Goal: Transaction & Acquisition: Purchase product/service

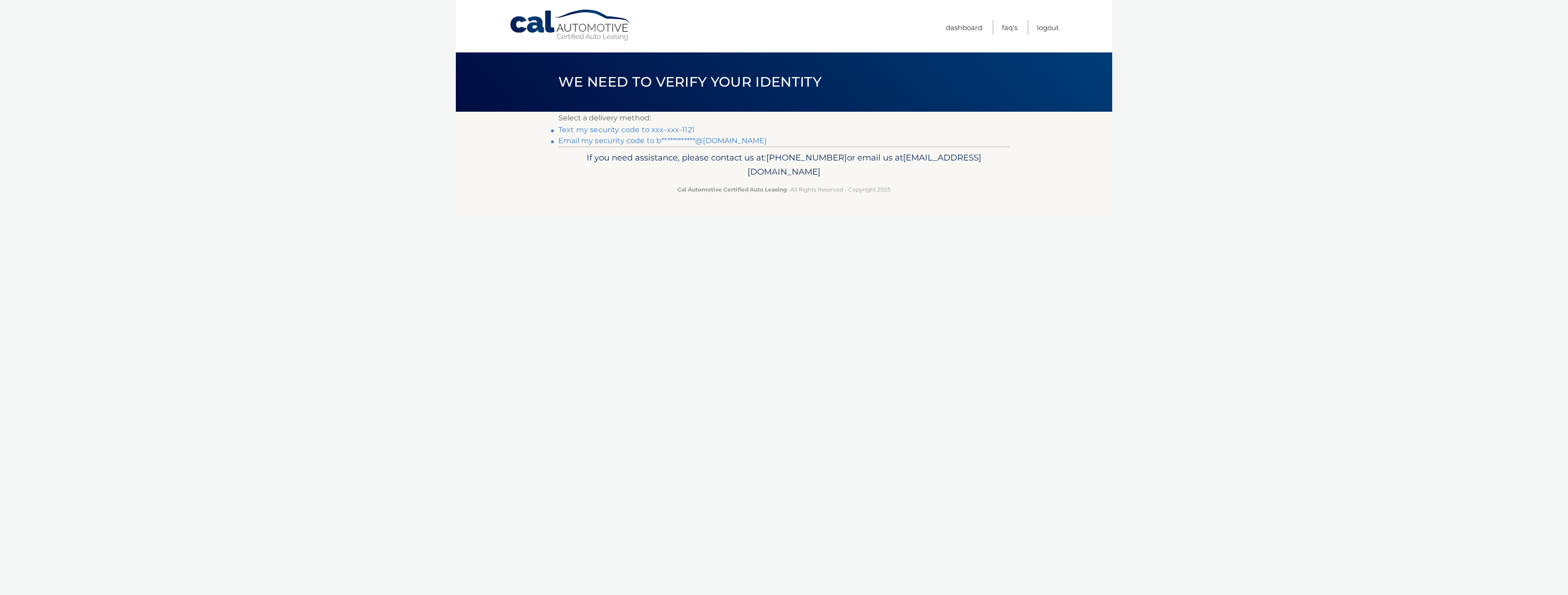
click at [614, 128] on link "Text my security code to xxx-xxx-1121" at bounding box center [626, 130] width 136 height 9
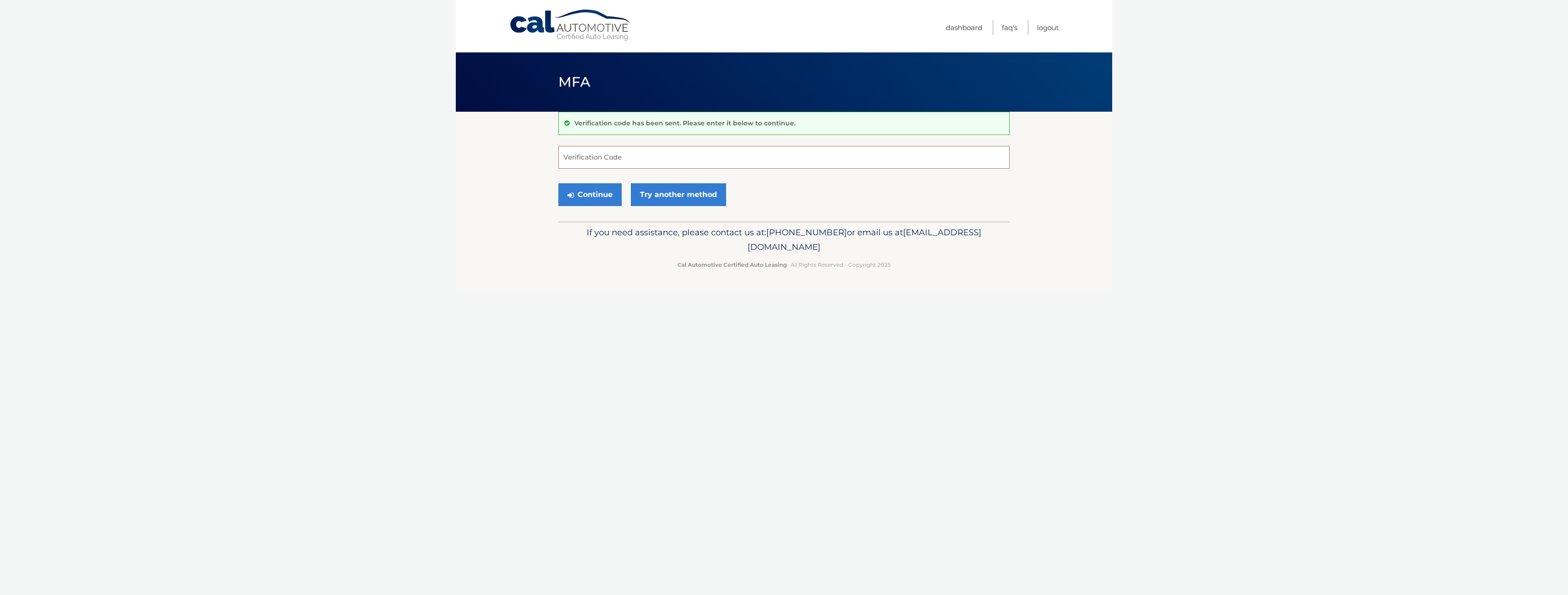
click at [614, 154] on input "Verification Code" at bounding box center [783, 157] width 451 height 23
type input "277323"
click at [583, 192] on button "Continue" at bounding box center [590, 194] width 63 height 23
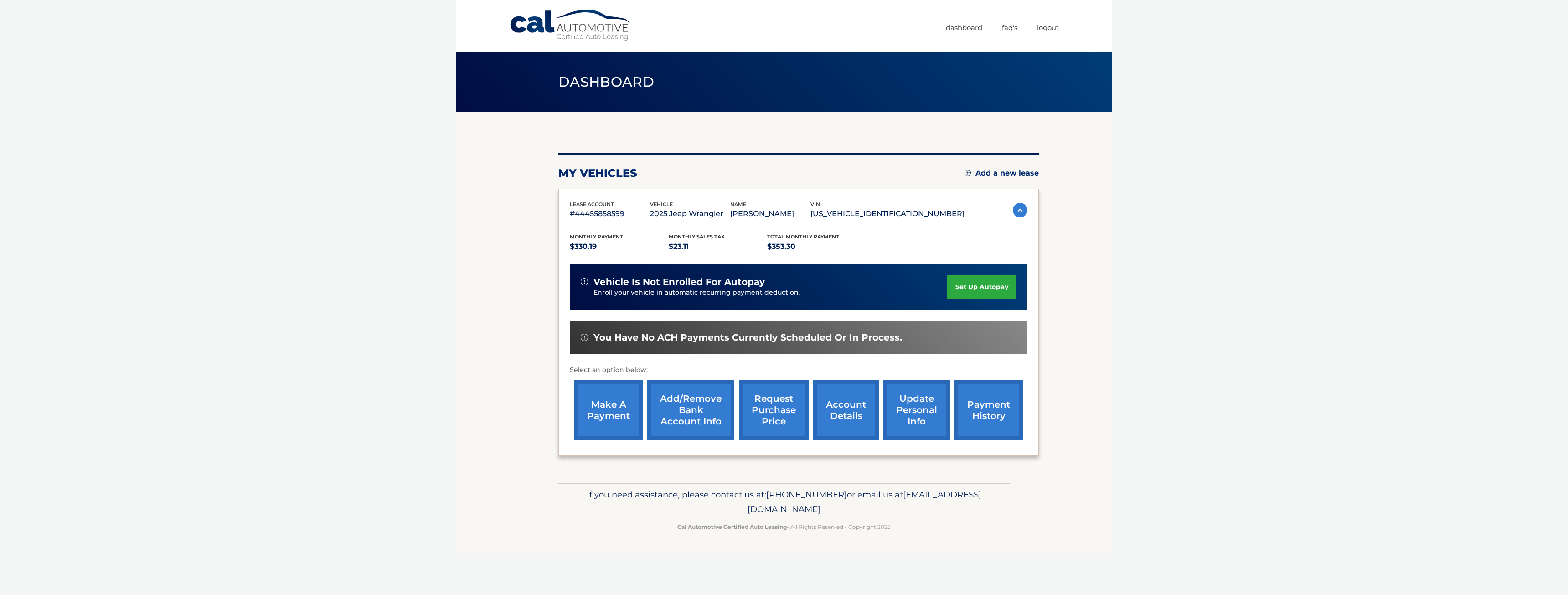
click at [616, 409] on link "make a payment" at bounding box center [609, 410] width 68 height 60
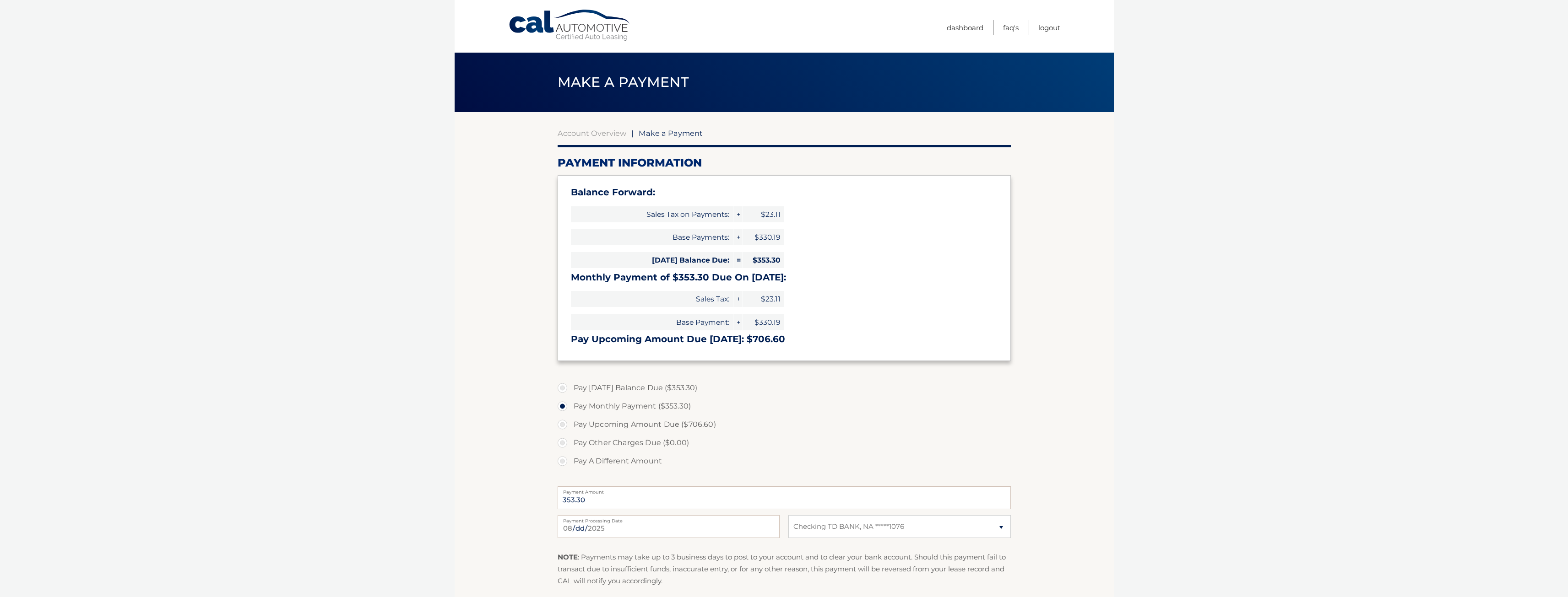
select select "NzhiZDM1MDMtZjEyNC00YzI1LWE1ZTktMGU2NDIzZDdmNjQx"
click at [594, 526] on input "2025-08-12" at bounding box center [668, 526] width 222 height 23
type input "2025-08-15"
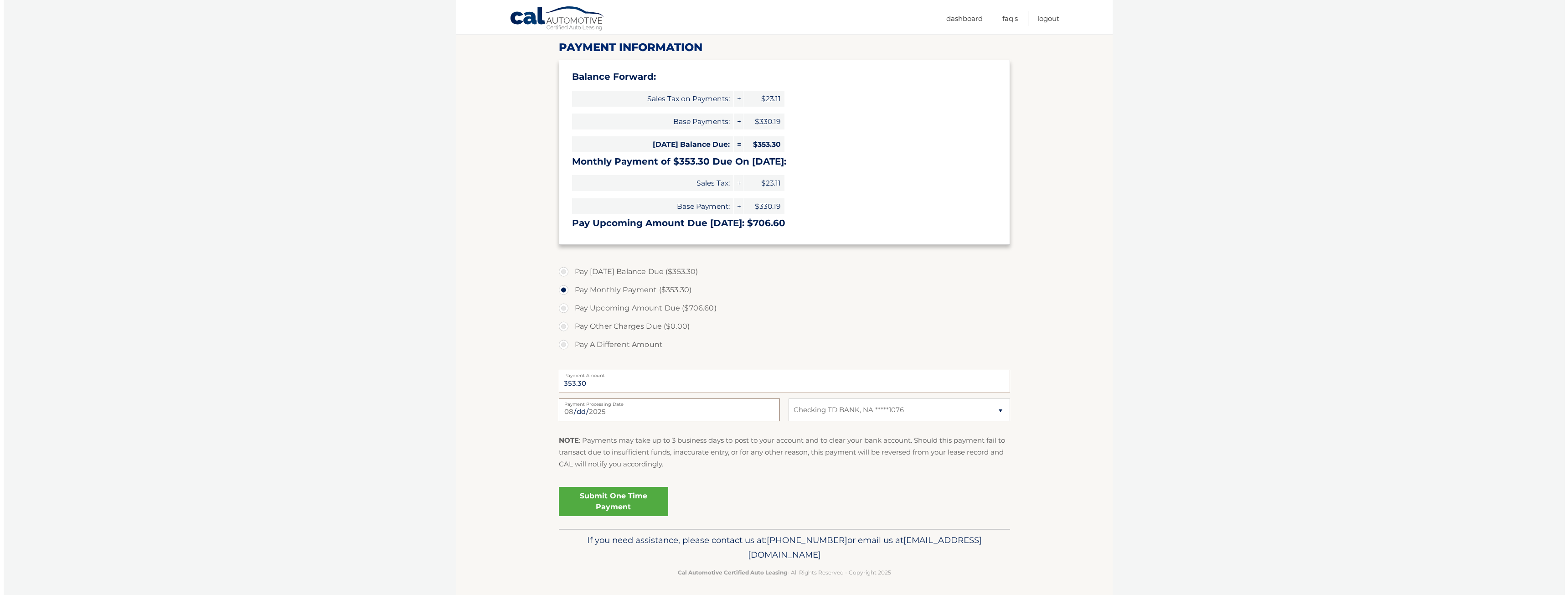
scroll to position [118, 0]
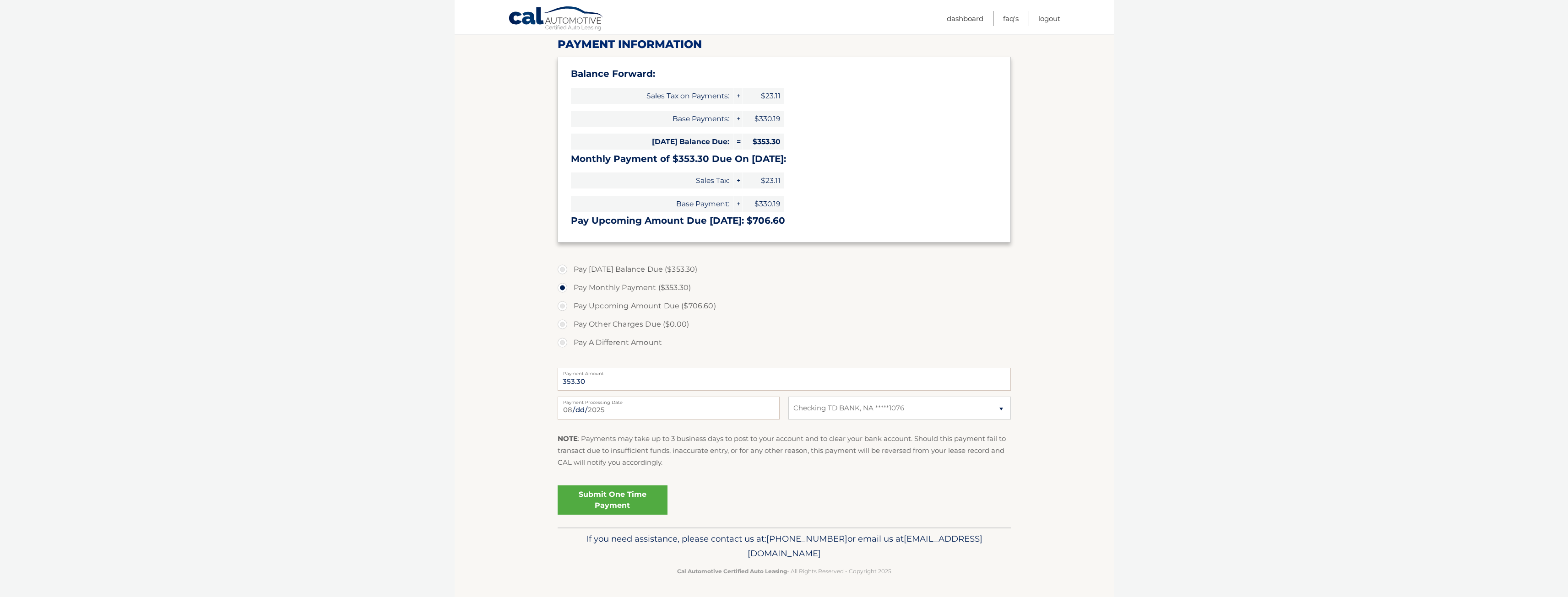
click at [634, 497] on link "Submit One Time Payment" at bounding box center [613, 500] width 110 height 29
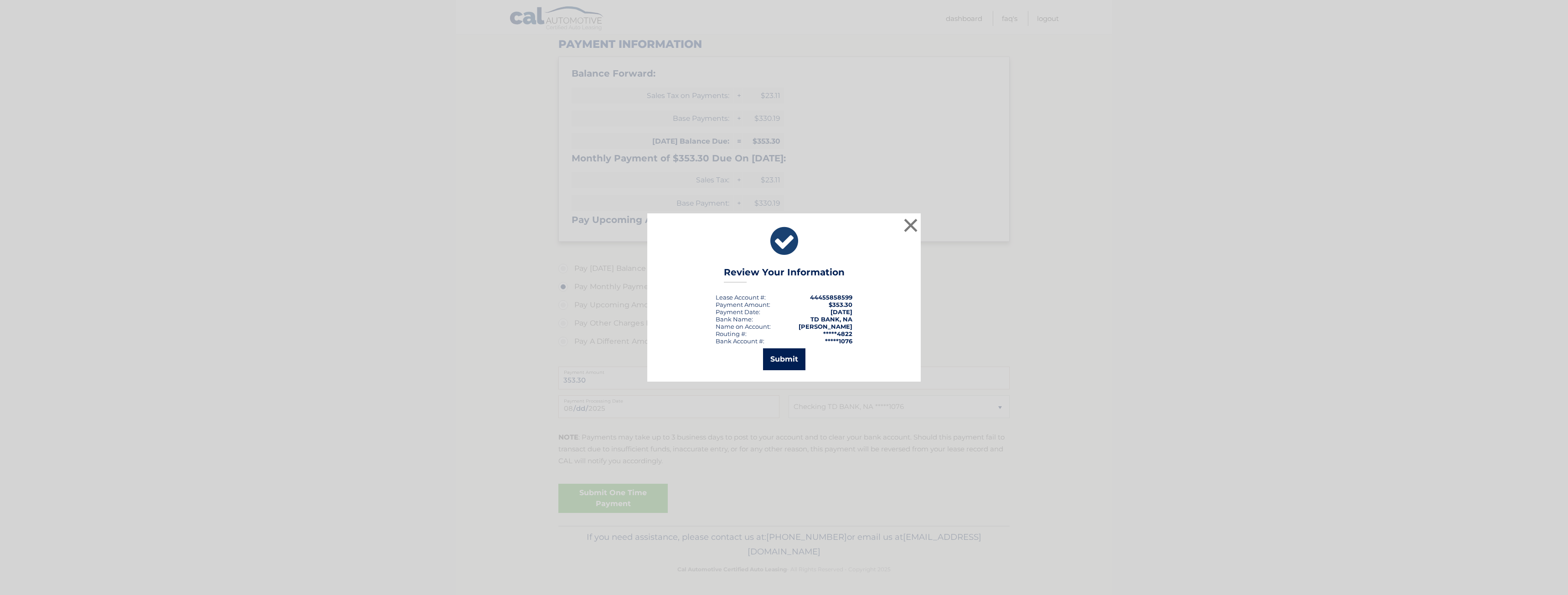
click at [782, 357] on button "Submit" at bounding box center [785, 359] width 43 height 22
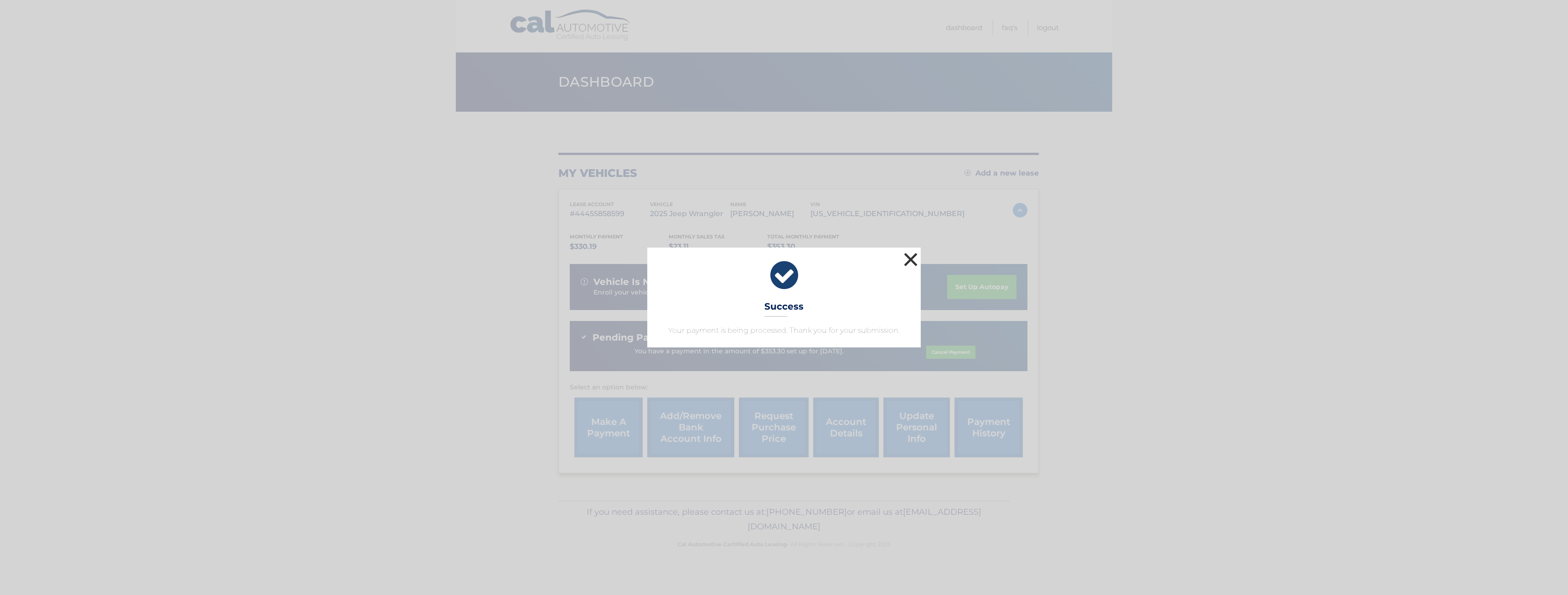
click at [913, 259] on button "×" at bounding box center [911, 259] width 18 height 18
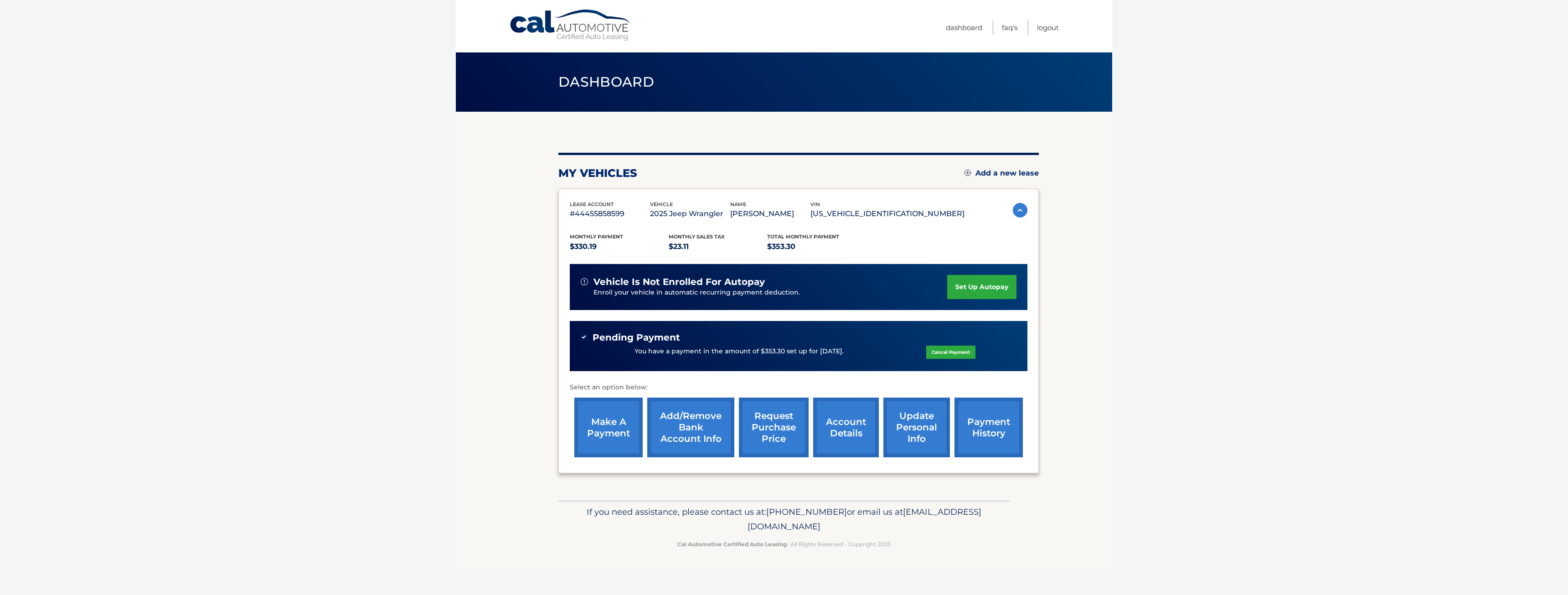
click at [850, 428] on link "account details" at bounding box center [846, 428] width 66 height 60
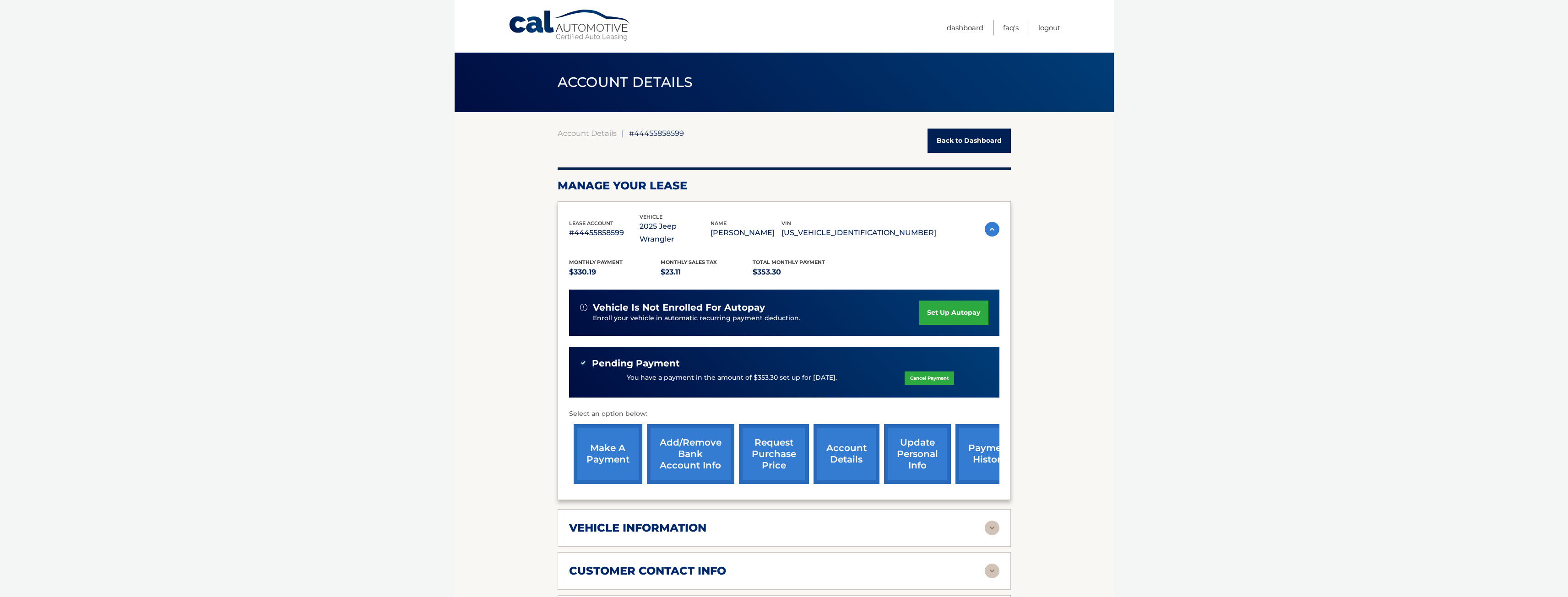
click at [994, 521] on img at bounding box center [992, 528] width 15 height 15
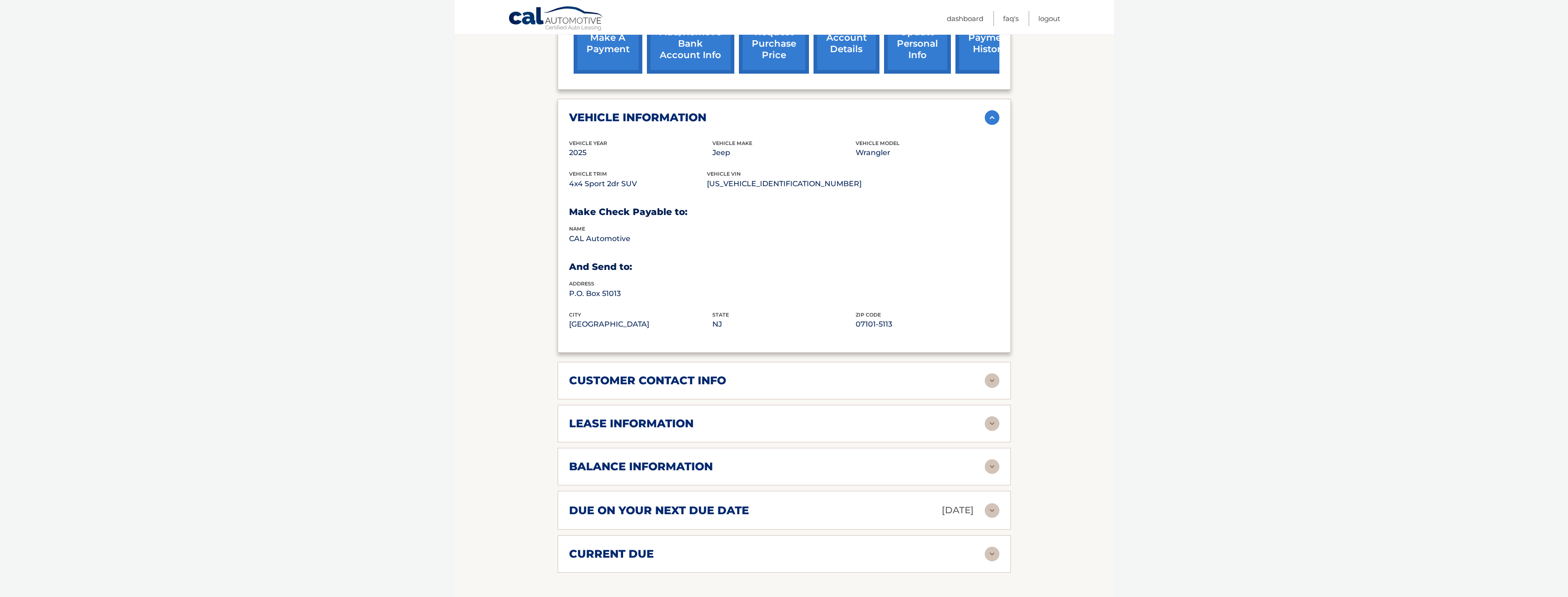
scroll to position [412, 0]
click at [993, 372] on img at bounding box center [992, 379] width 15 height 15
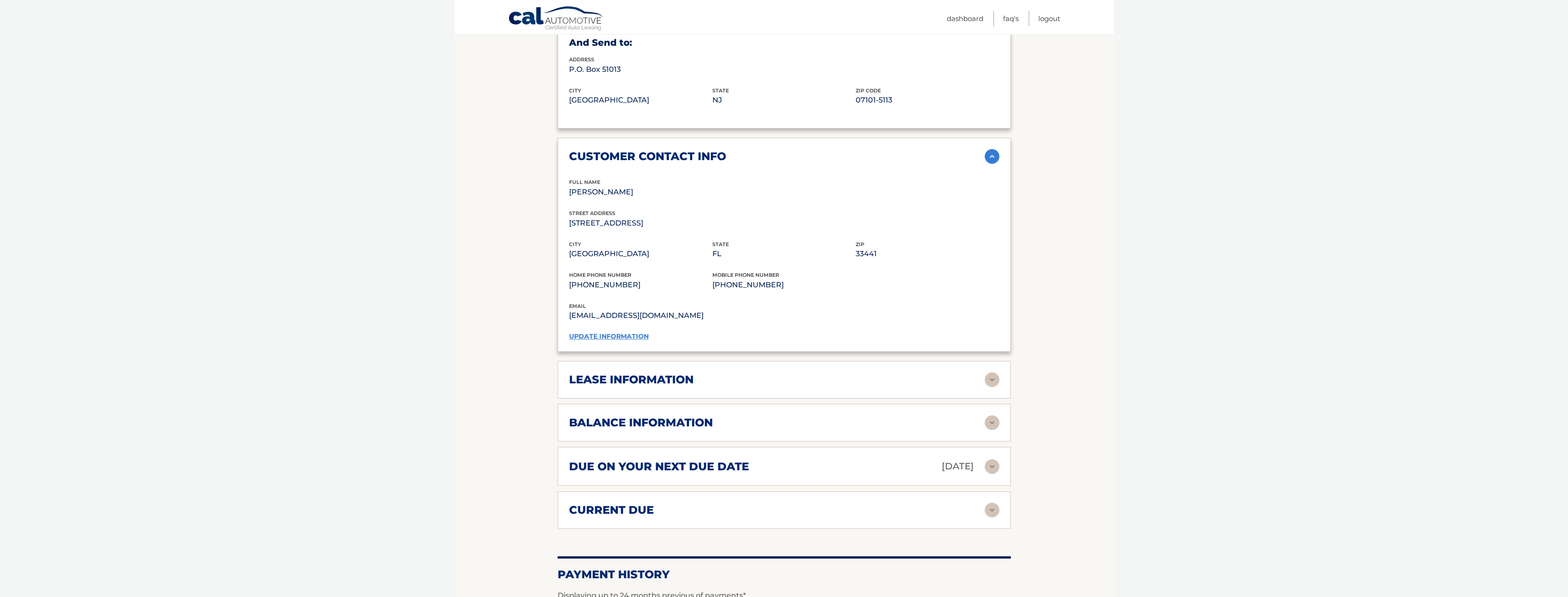
scroll to position [640, 0]
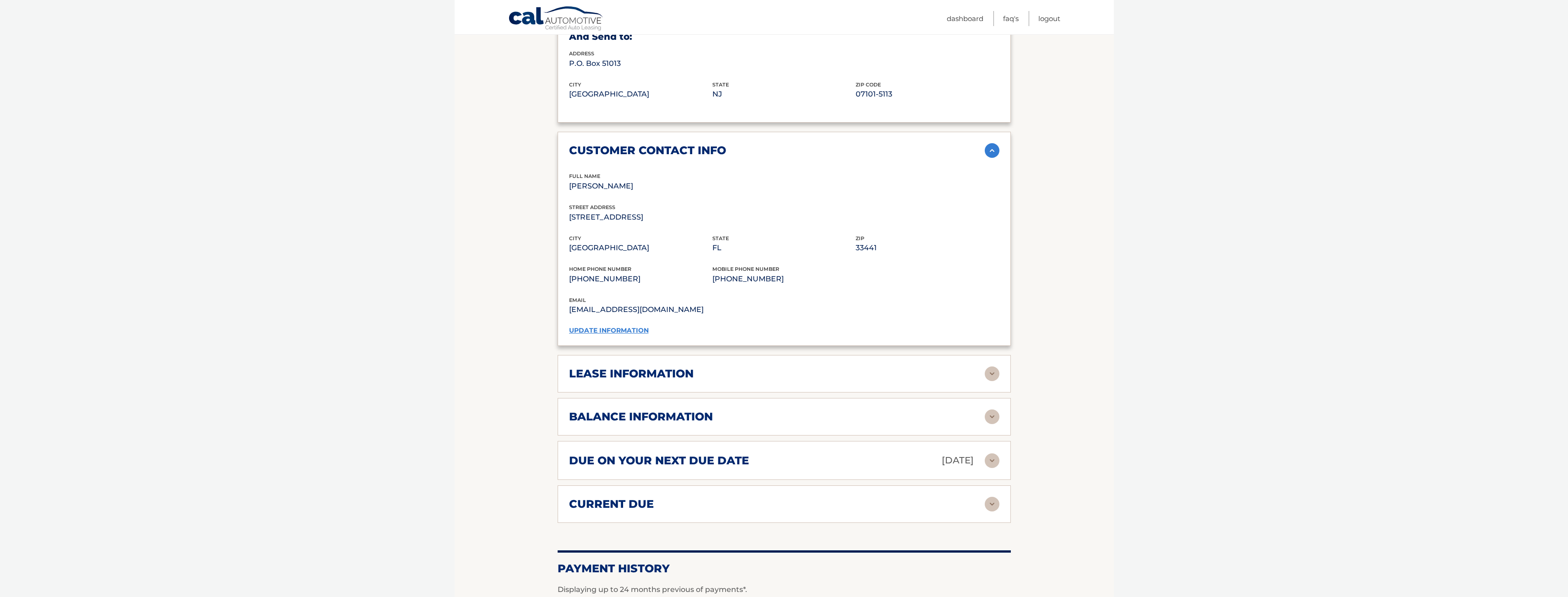
click at [991, 367] on img at bounding box center [992, 374] width 15 height 15
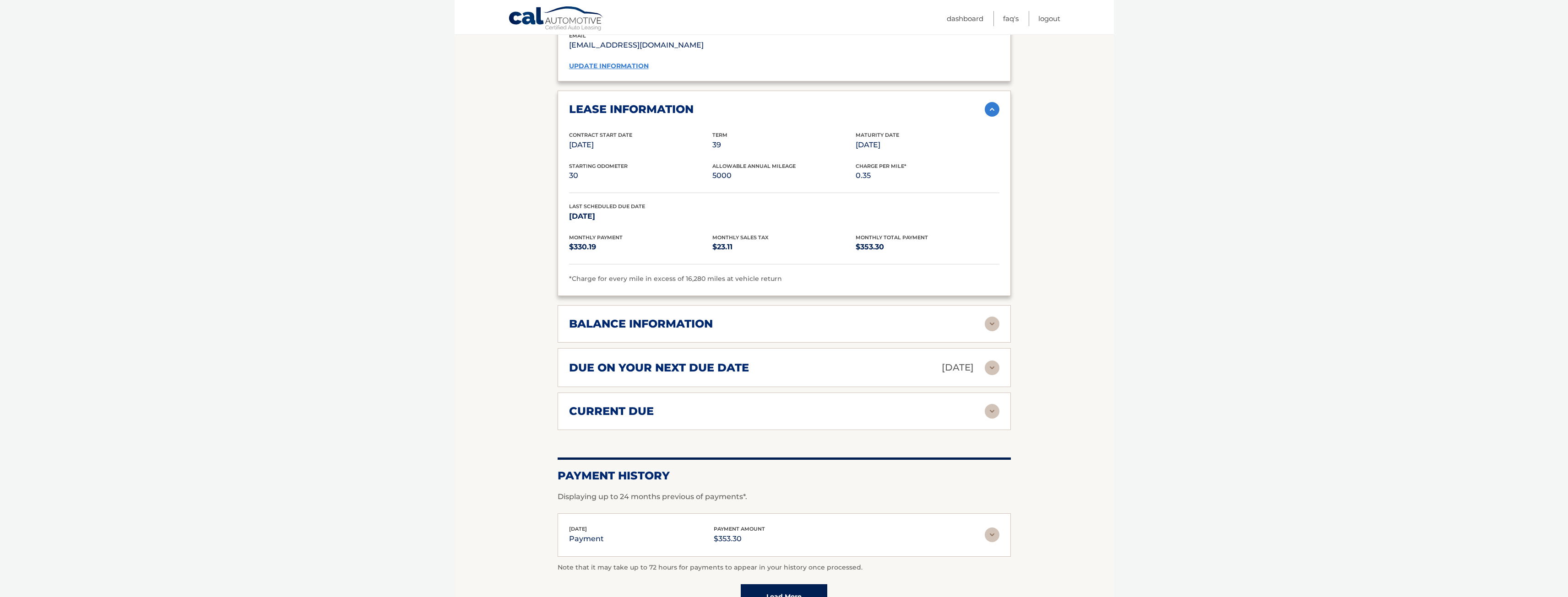
scroll to position [915, 0]
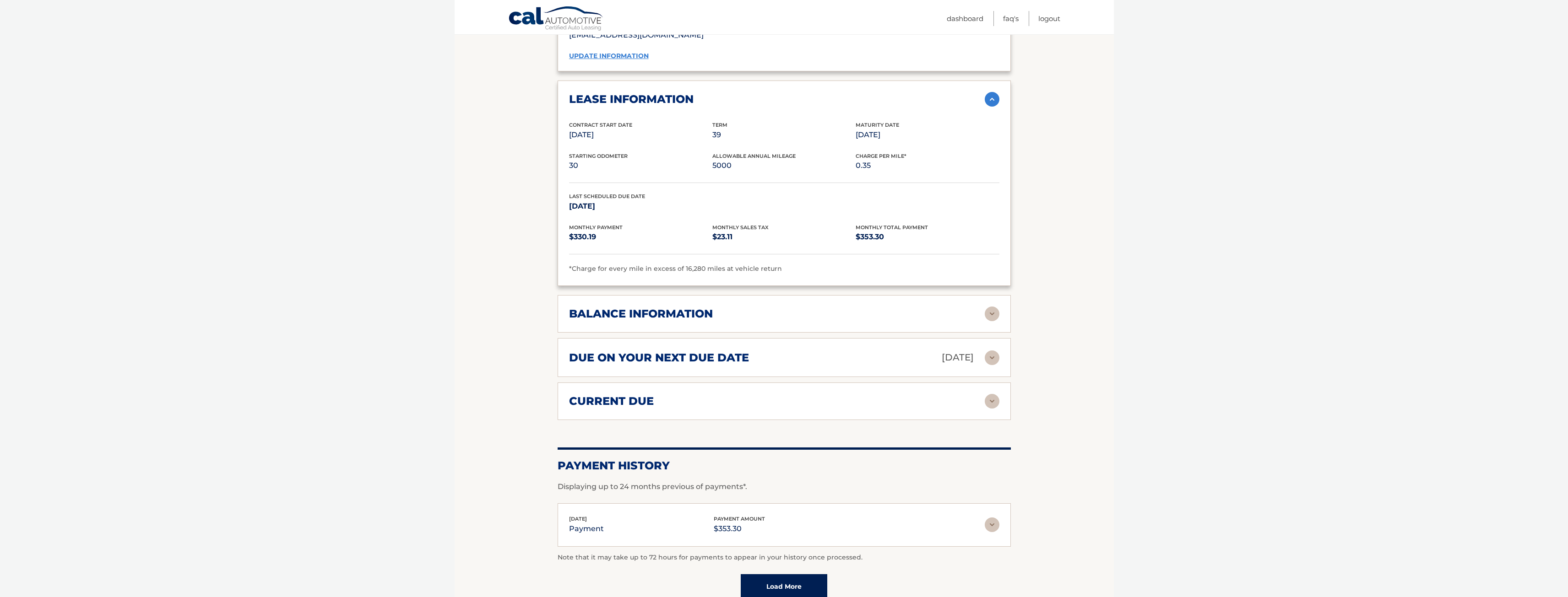
click at [993, 307] on img at bounding box center [992, 314] width 15 height 15
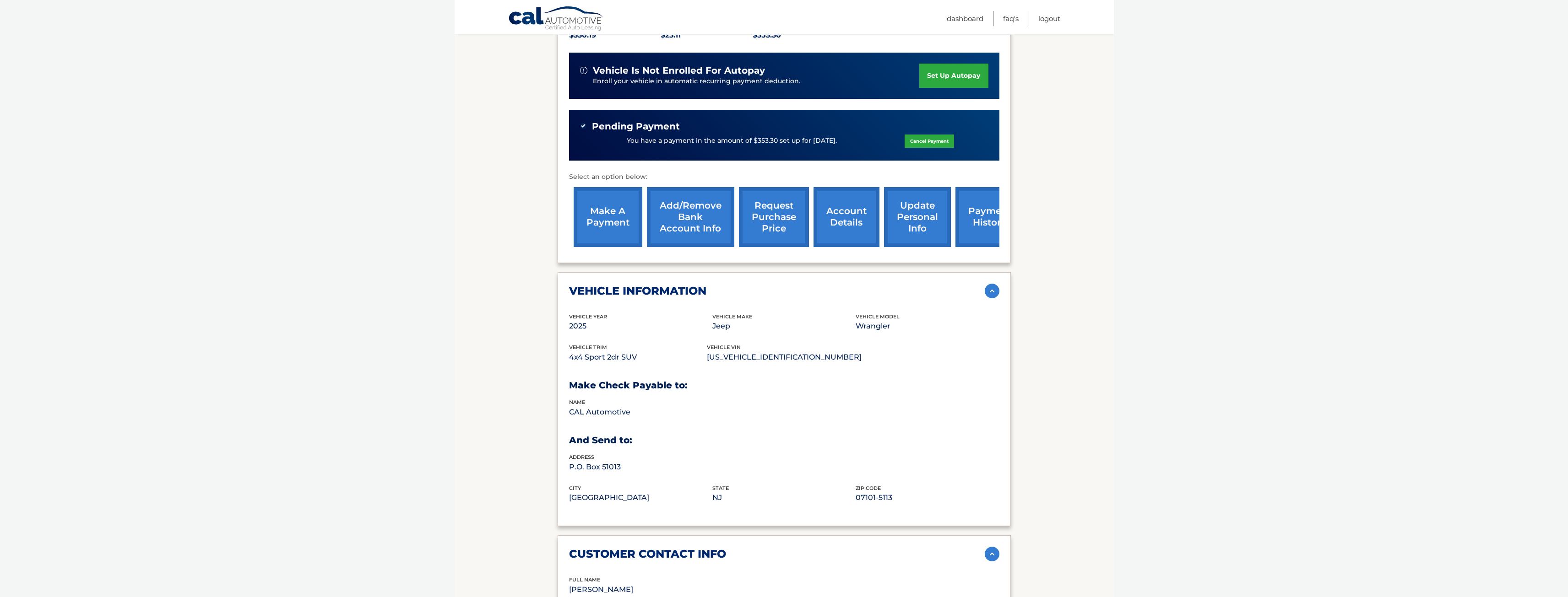
scroll to position [233, 0]
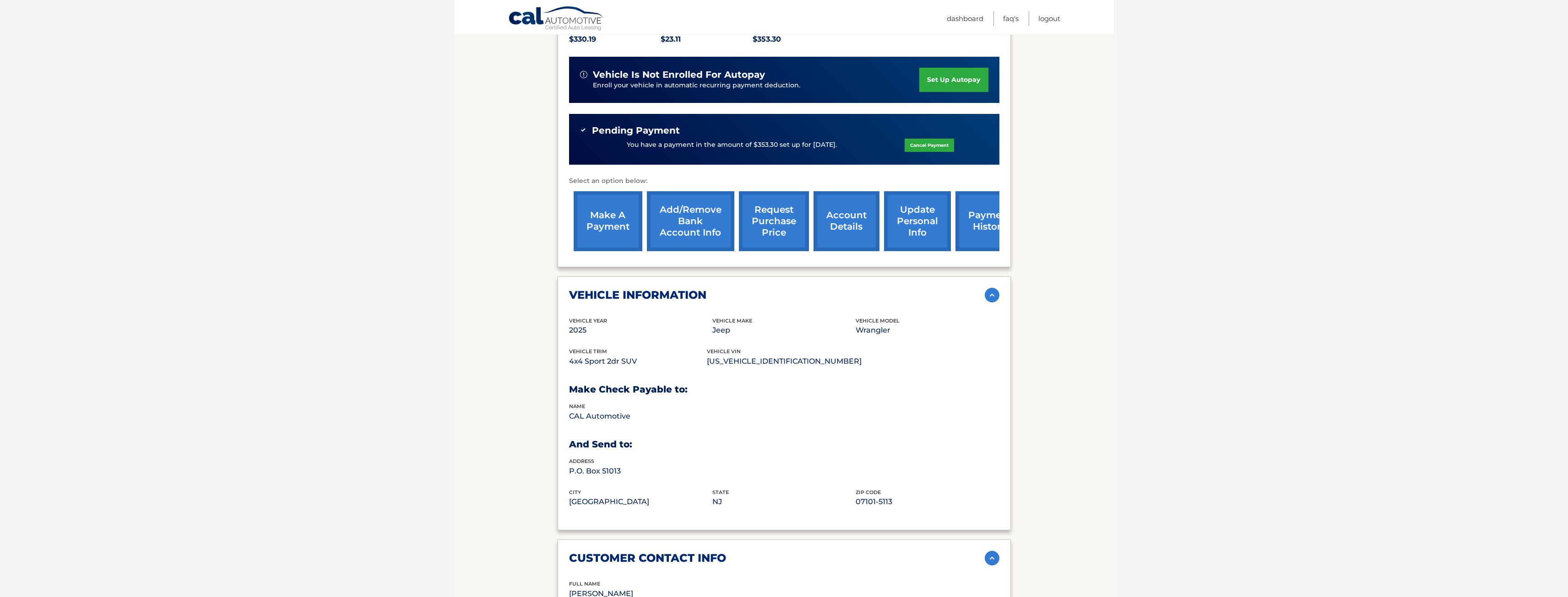
click at [770, 213] on link "request purchase price" at bounding box center [774, 221] width 70 height 60
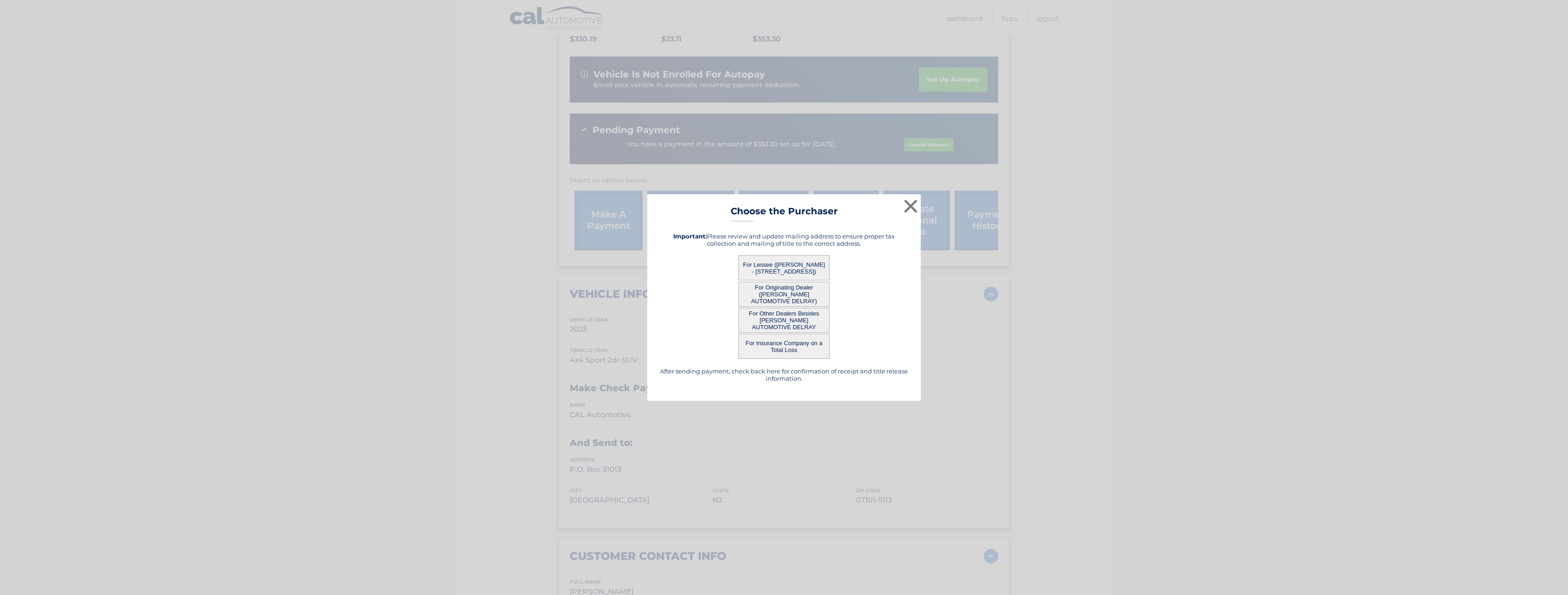
click at [780, 266] on button "For Lessee ([PERSON_NAME] - [STREET_ADDRESS])" at bounding box center [784, 267] width 91 height 25
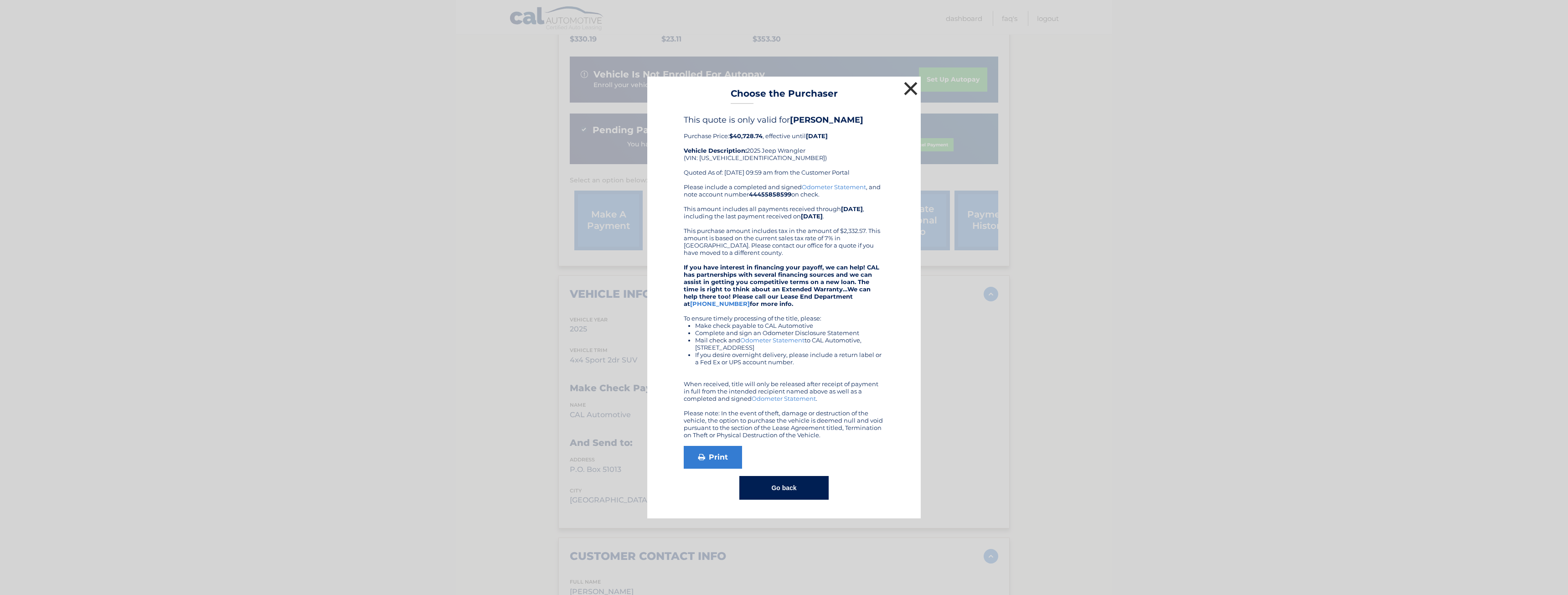
click at [912, 88] on button "×" at bounding box center [911, 88] width 18 height 18
